Goal: Transaction & Acquisition: Purchase product/service

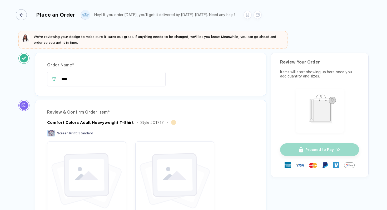
click at [25, 13] on div "button" at bounding box center [21, 14] width 11 height 11
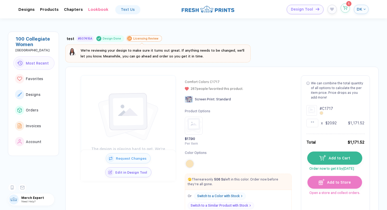
click at [345, 11] on button "button" at bounding box center [345, 7] width 9 height 9
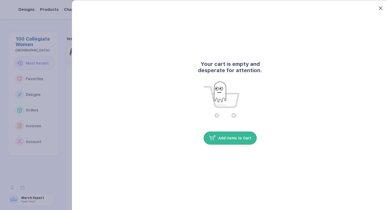
click at [382, 7] on icon at bounding box center [381, 8] width 4 height 4
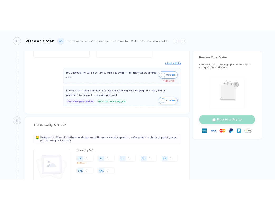
scroll to position [122, 0]
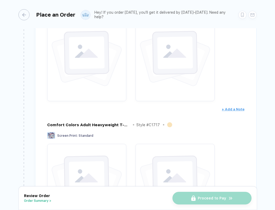
click at [25, 18] on div "button" at bounding box center [23, 14] width 11 height 11
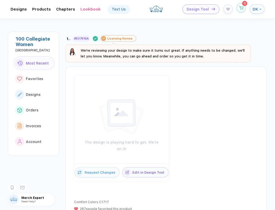
click at [239, 7] on icon "button" at bounding box center [241, 8] width 4 height 4
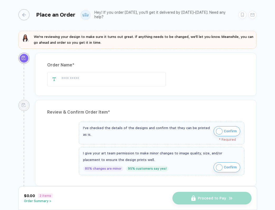
type input "****"
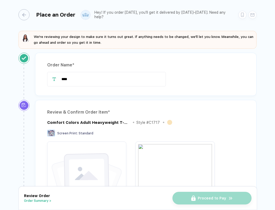
click at [24, 15] on div "button" at bounding box center [21, 14] width 11 height 11
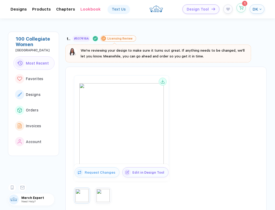
click at [240, 9] on circle "button" at bounding box center [240, 9] width 0 height 0
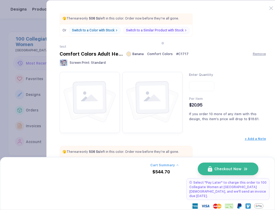
scroll to position [165, 0]
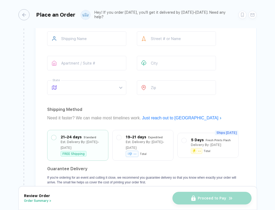
scroll to position [747, 0]
